Goal: Transaction & Acquisition: Purchase product/service

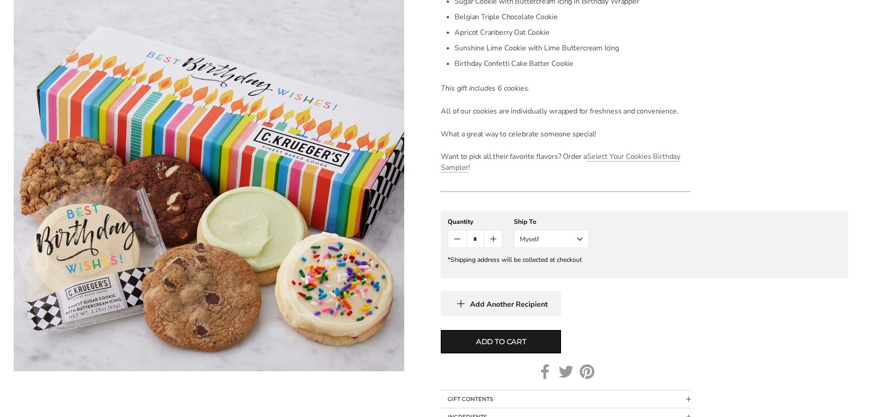
scroll to position [320, 0]
click at [567, 242] on button "Myself" at bounding box center [551, 240] width 75 height 18
click at [562, 271] on button "Other Recipient" at bounding box center [552, 273] width 74 height 16
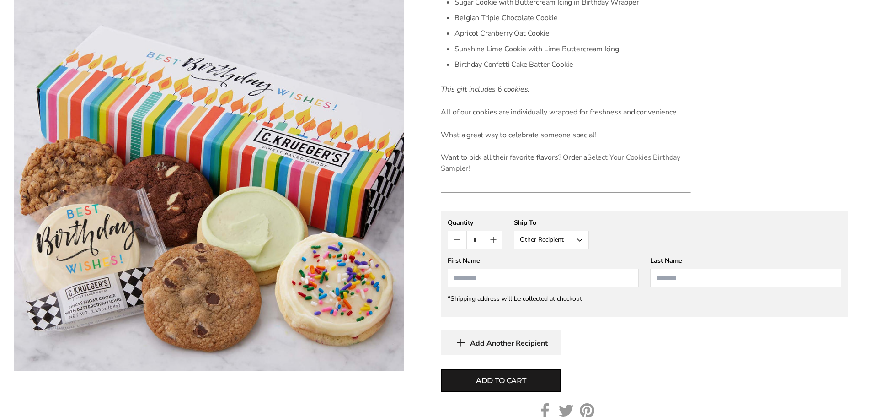
click at [538, 280] on input "First Name" at bounding box center [543, 278] width 191 height 18
type input "******"
click at [695, 281] on input "Last Name" at bounding box center [746, 278] width 191 height 18
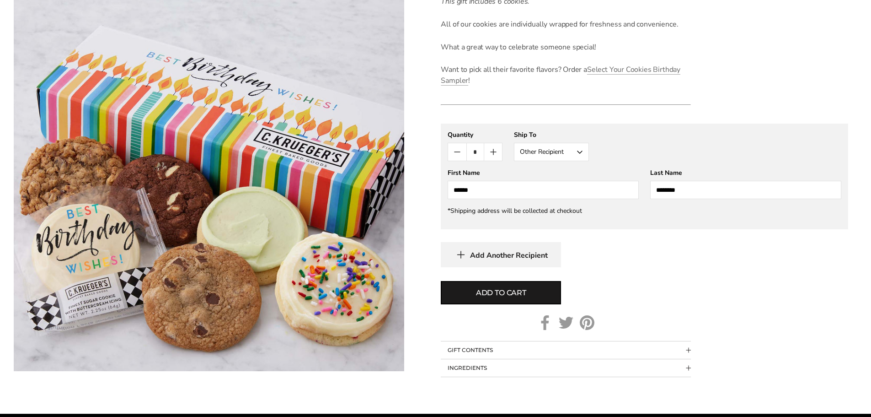
scroll to position [412, 0]
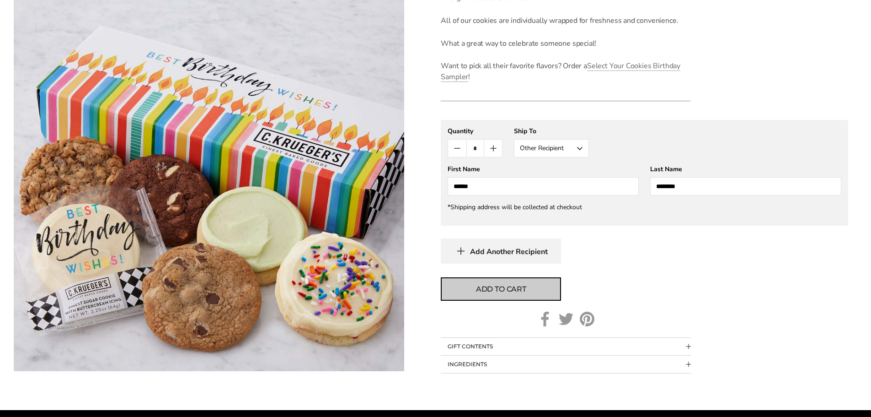
type input "********"
click at [523, 284] on span "Add to cart" at bounding box center [501, 289] width 50 height 11
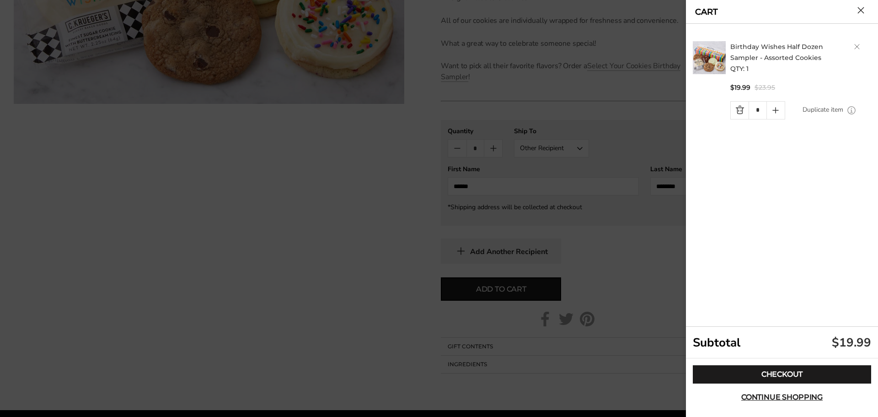
click at [540, 101] on div at bounding box center [439, 208] width 878 height 417
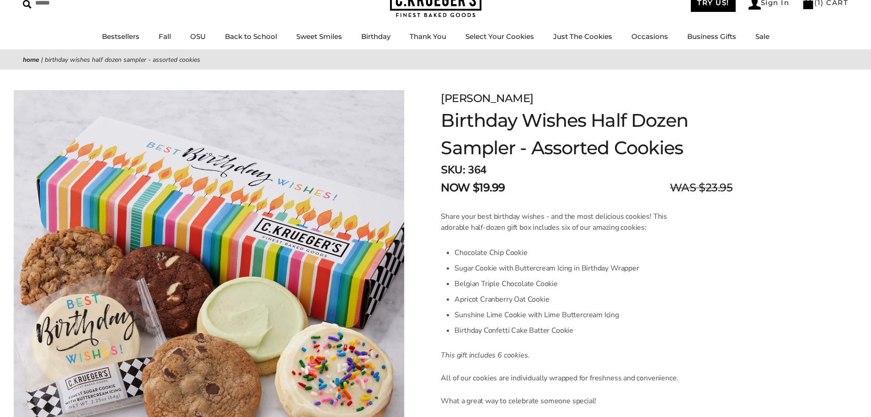
scroll to position [0, 0]
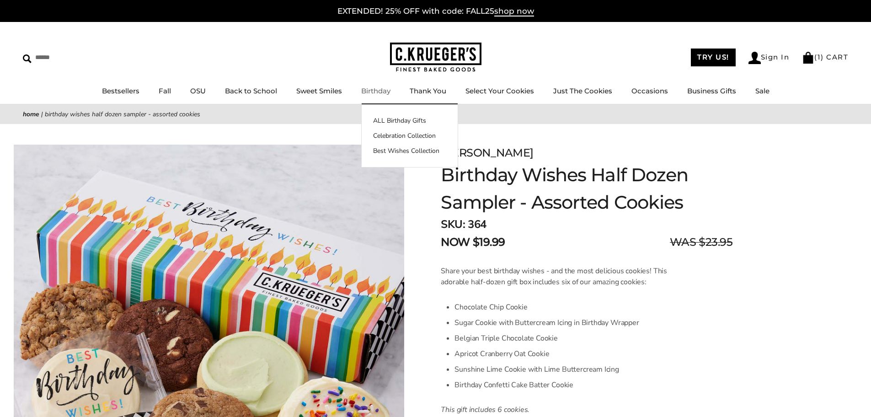
click at [374, 93] on link "Birthday" at bounding box center [375, 90] width 29 height 9
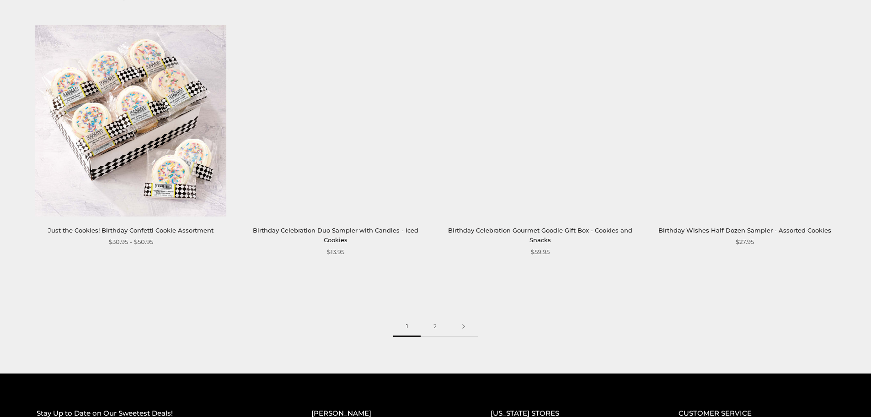
scroll to position [1418, 0]
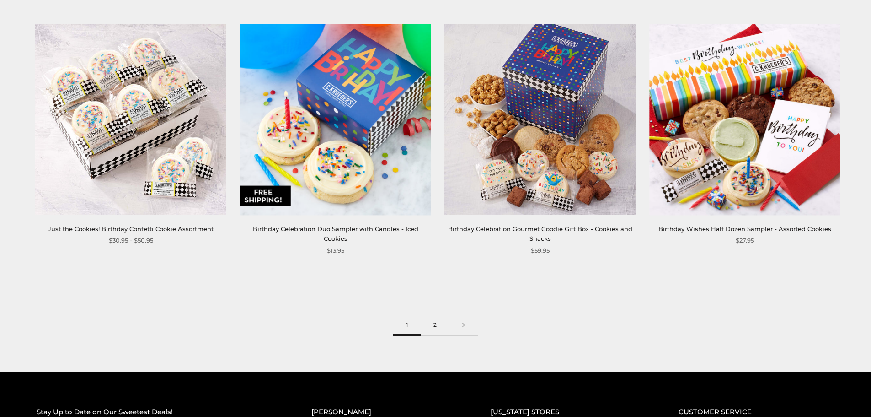
click at [430, 315] on link "2" at bounding box center [435, 325] width 29 height 21
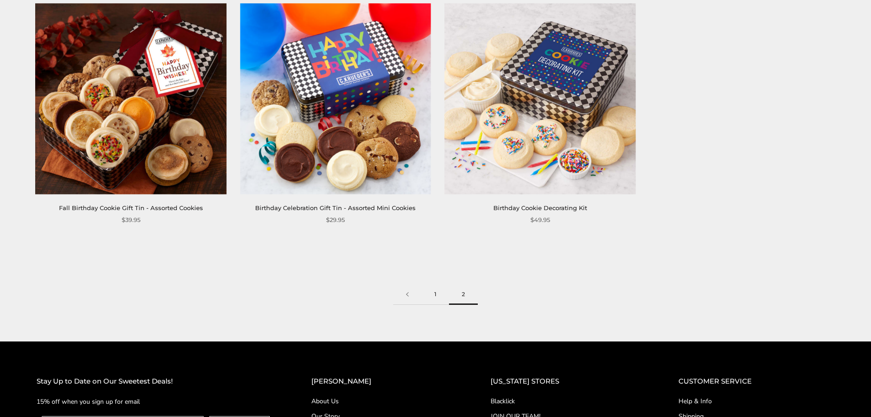
click at [427, 295] on link "1" at bounding box center [435, 294] width 27 height 21
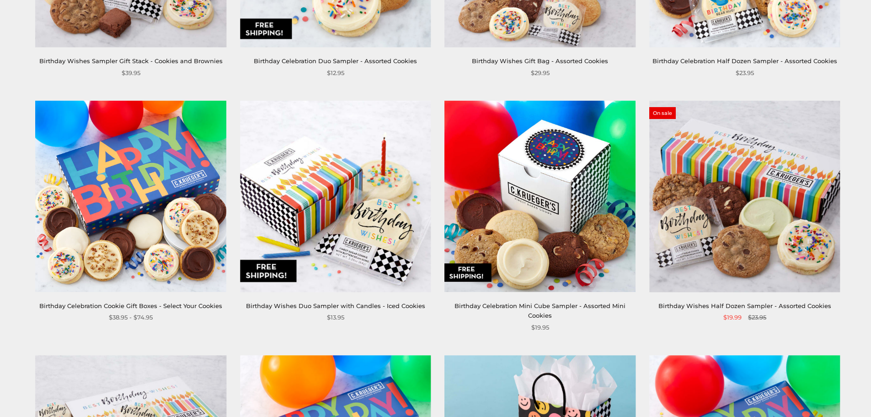
scroll to position [595, 0]
